Goal: Transaction & Acquisition: Book appointment/travel/reservation

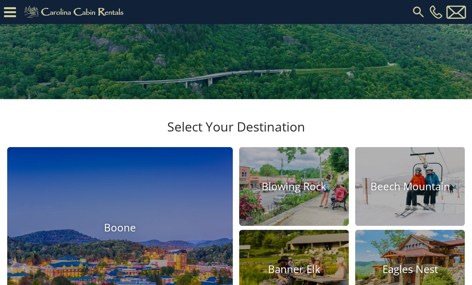
scroll to position [307, 0]
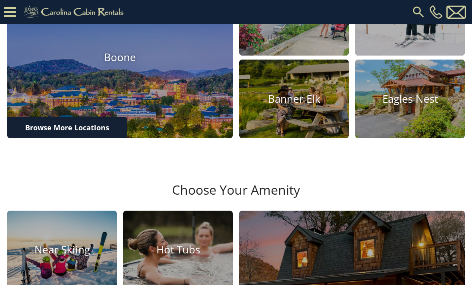
click at [261, 56] on img at bounding box center [294, 16] width 110 height 79
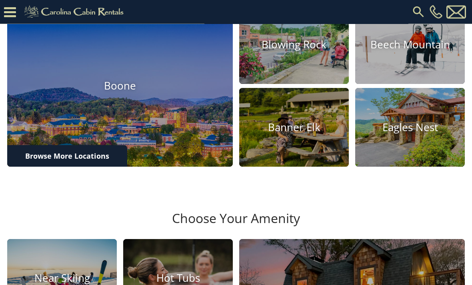
scroll to position [279, 0]
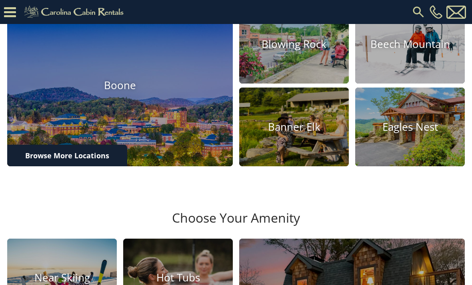
click at [382, 84] on img at bounding box center [410, 44] width 110 height 79
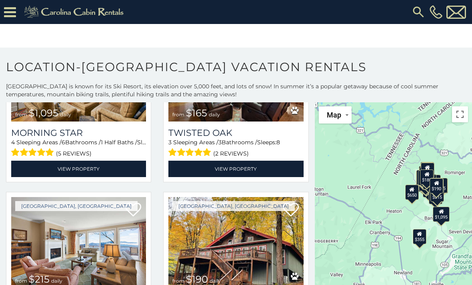
scroll to position [11, 0]
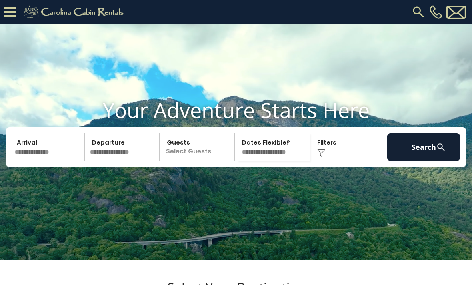
scroll to position [333, 0]
